Goal: Transaction & Acquisition: Purchase product/service

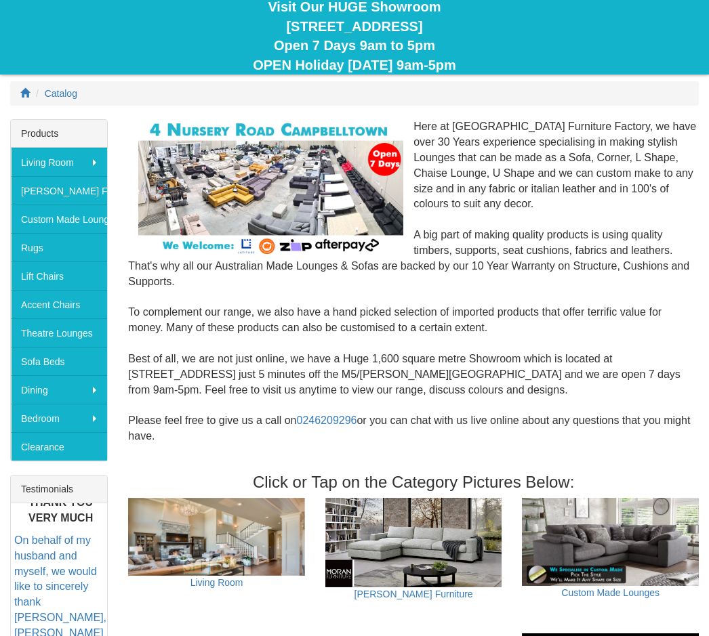
scroll to position [130, 0]
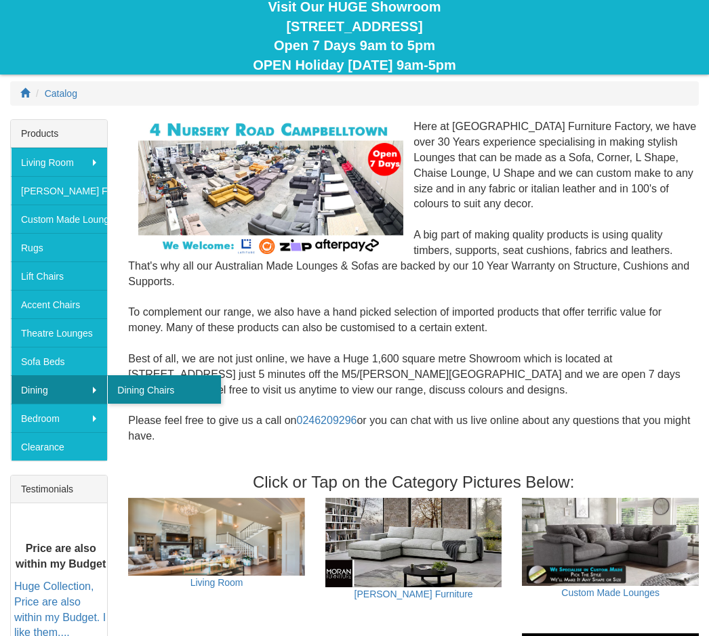
click at [176, 390] on link "Dining Chairs" at bounding box center [164, 389] width 114 height 28
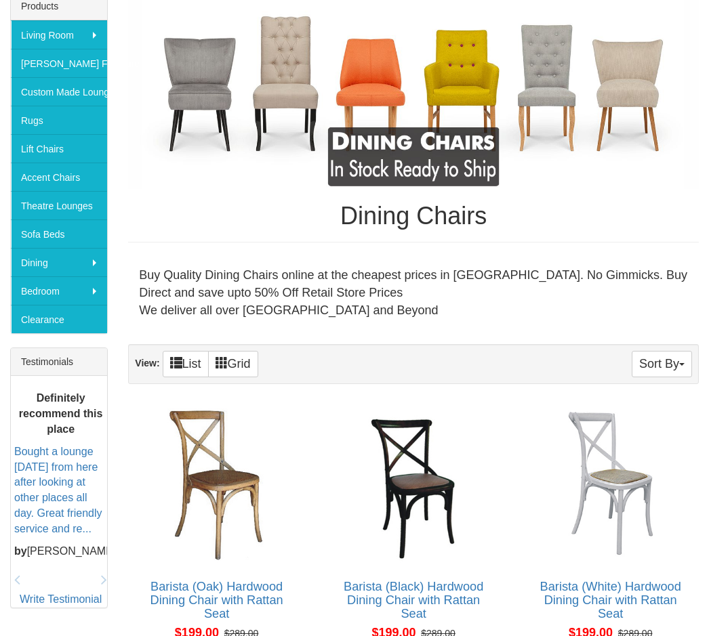
scroll to position [252, 0]
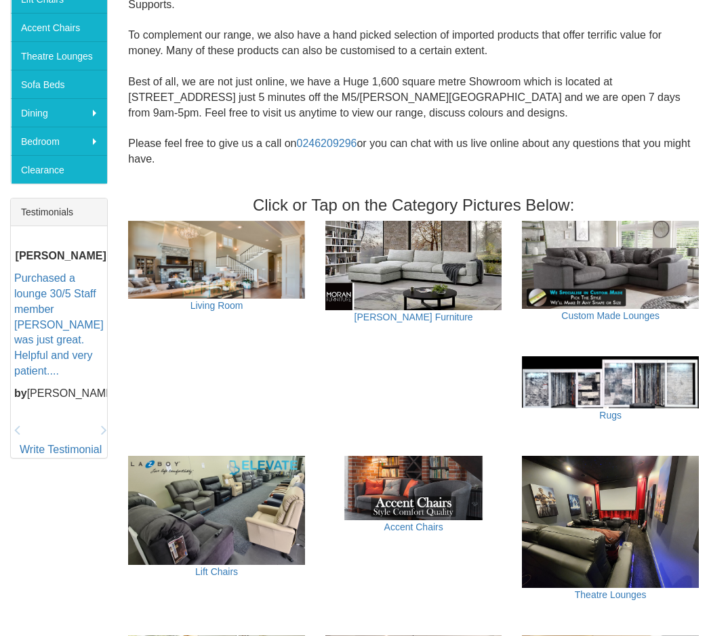
scroll to position [402, 0]
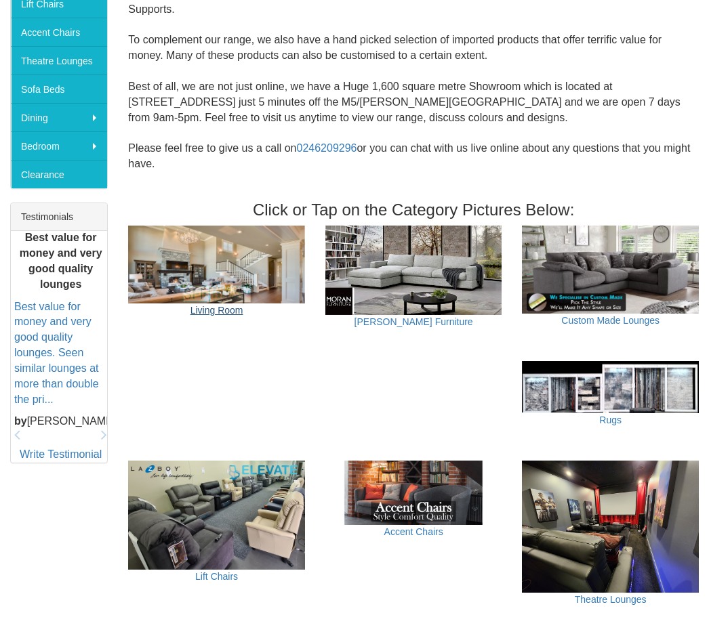
click at [220, 305] on link "Living Room" at bounding box center [216, 310] width 53 height 11
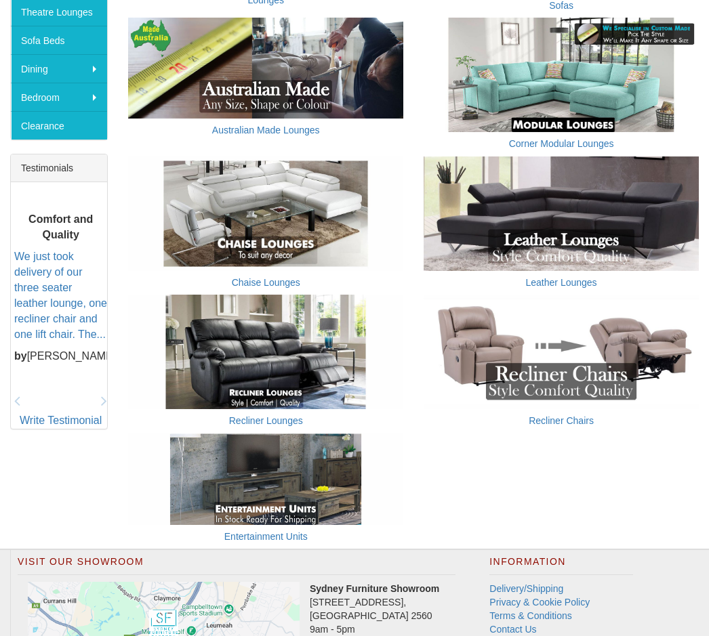
scroll to position [451, 0]
click at [260, 421] on link "Recliner Lounges" at bounding box center [266, 420] width 74 height 11
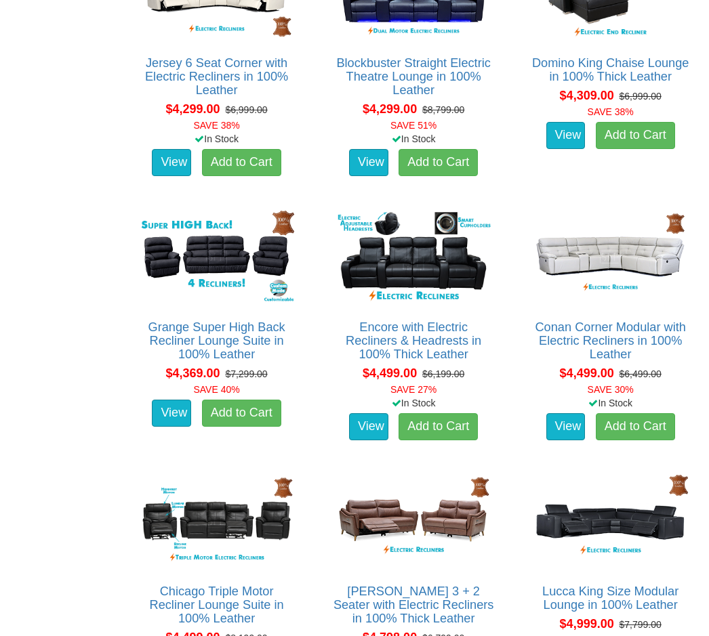
scroll to position [4623, 0]
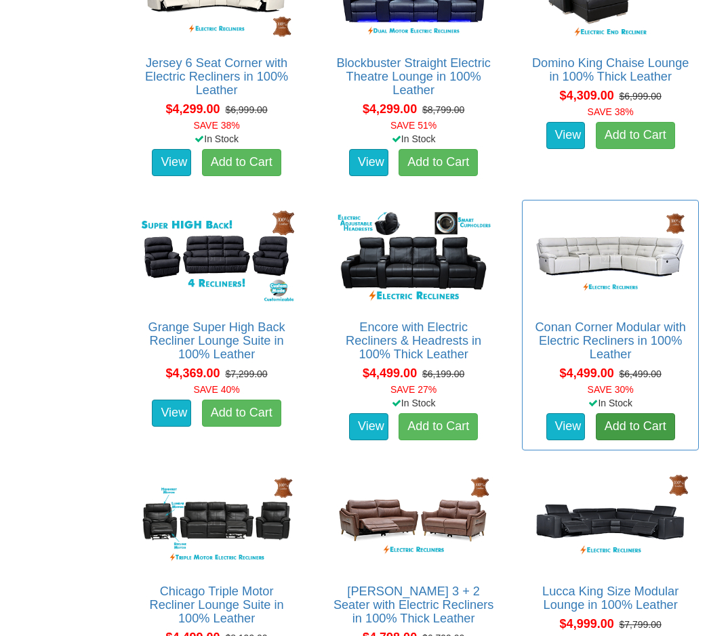
click at [672, 413] on link "Add to Cart" at bounding box center [635, 426] width 79 height 27
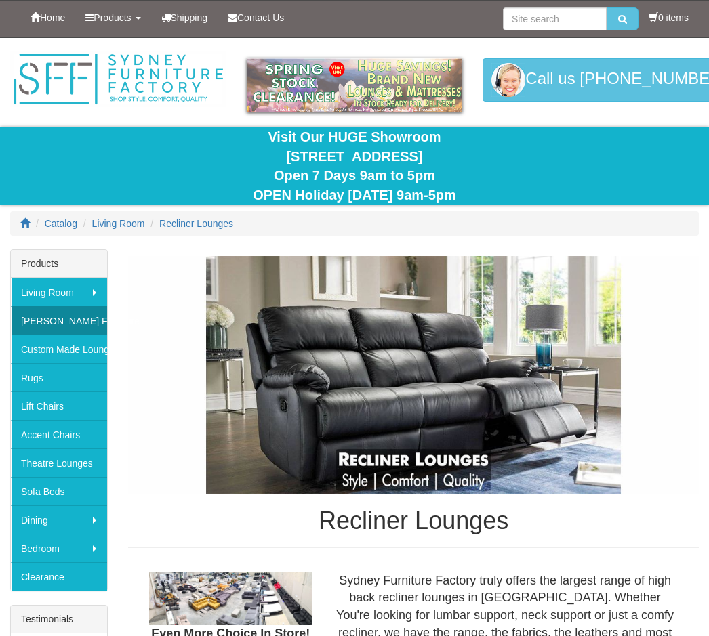
click at [82, 325] on link "[PERSON_NAME] Furniture" at bounding box center [59, 320] width 96 height 28
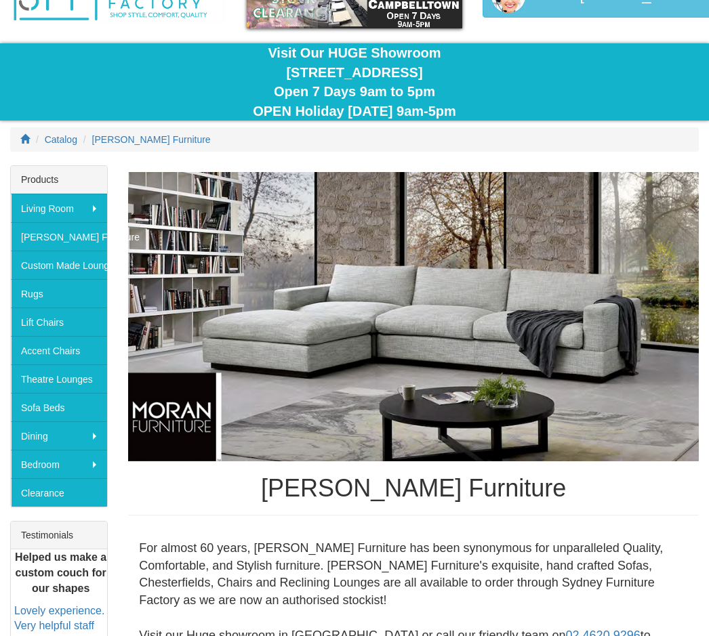
scroll to position [86, 0]
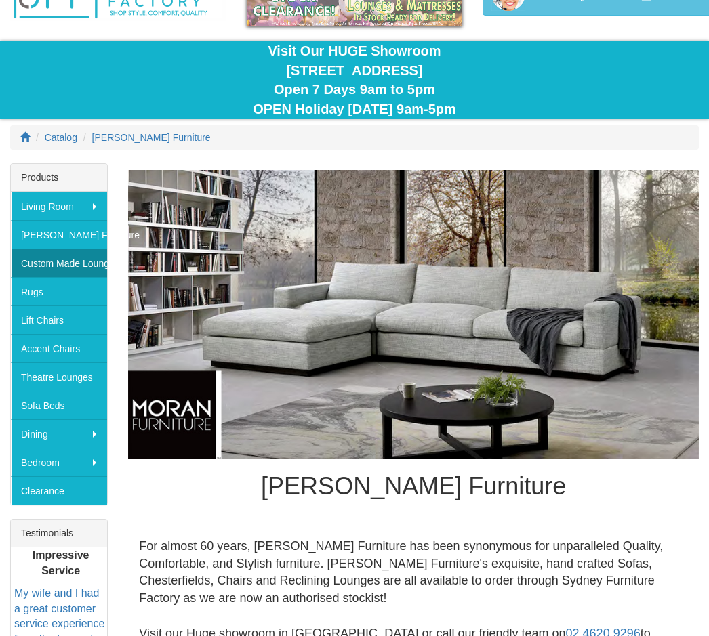
click at [94, 268] on link "Custom Made Lounges" at bounding box center [59, 263] width 96 height 28
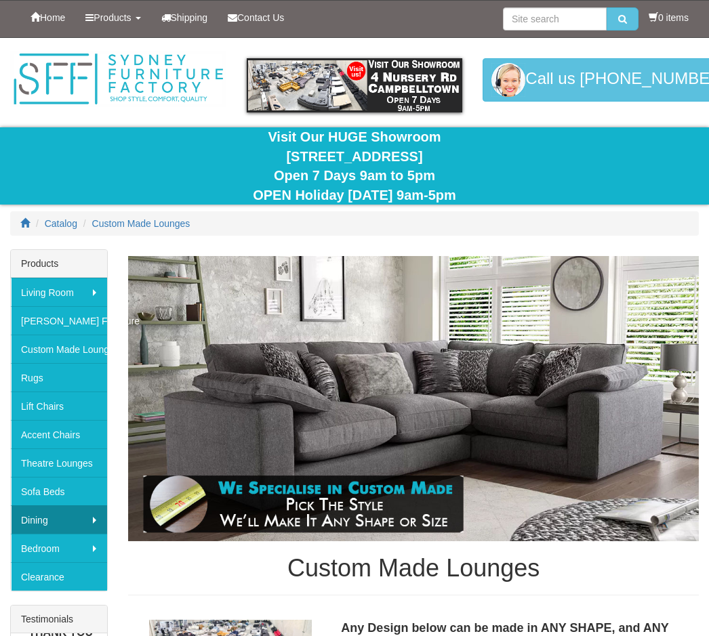
click at [68, 524] on link "Dining" at bounding box center [59, 519] width 96 height 28
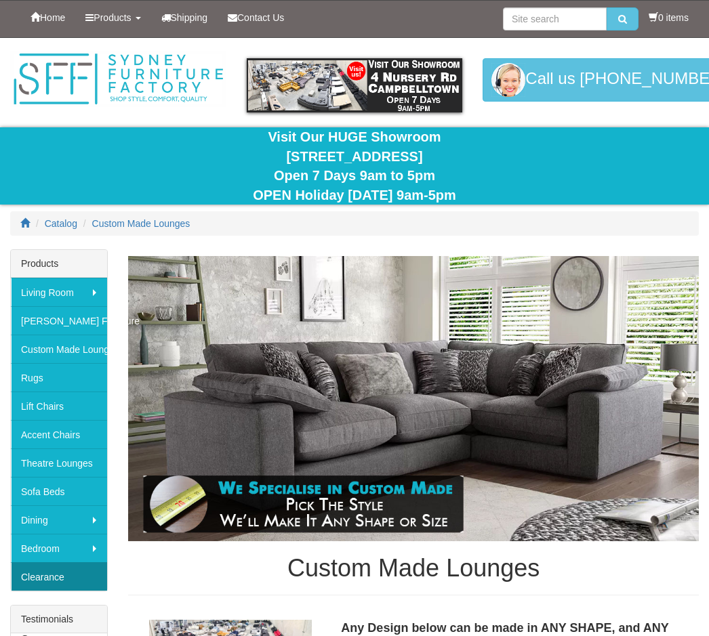
click at [67, 581] on link "Clearance" at bounding box center [59, 576] width 96 height 28
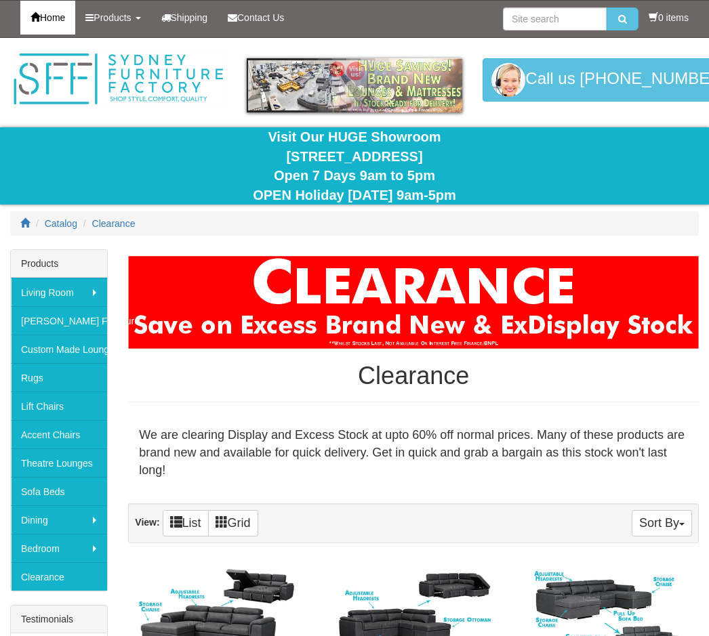
click at [64, 24] on link "Home" at bounding box center [47, 18] width 55 height 34
